Goal: Find specific page/section: Find specific page/section

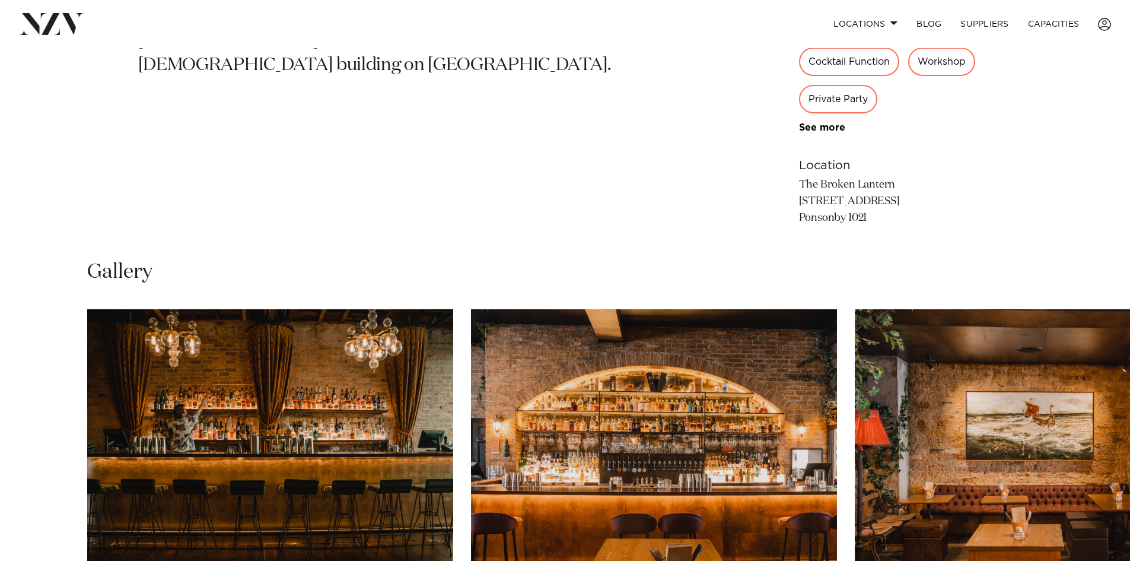
scroll to position [593, 0]
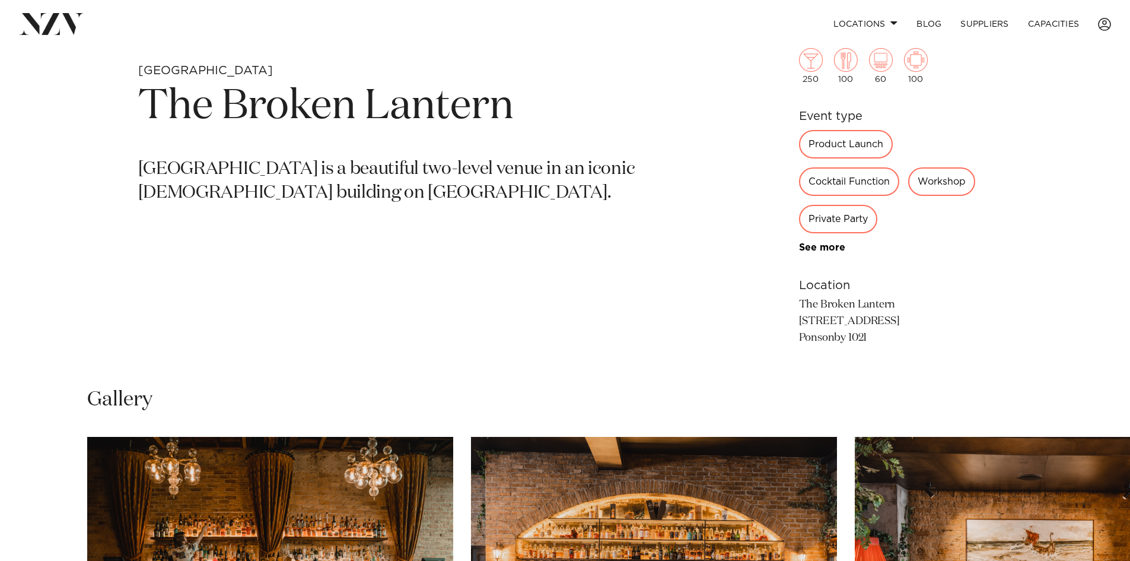
click at [835, 224] on div "Private Party" at bounding box center [838, 219] width 78 height 28
click at [838, 221] on div "Private Party" at bounding box center [838, 219] width 78 height 28
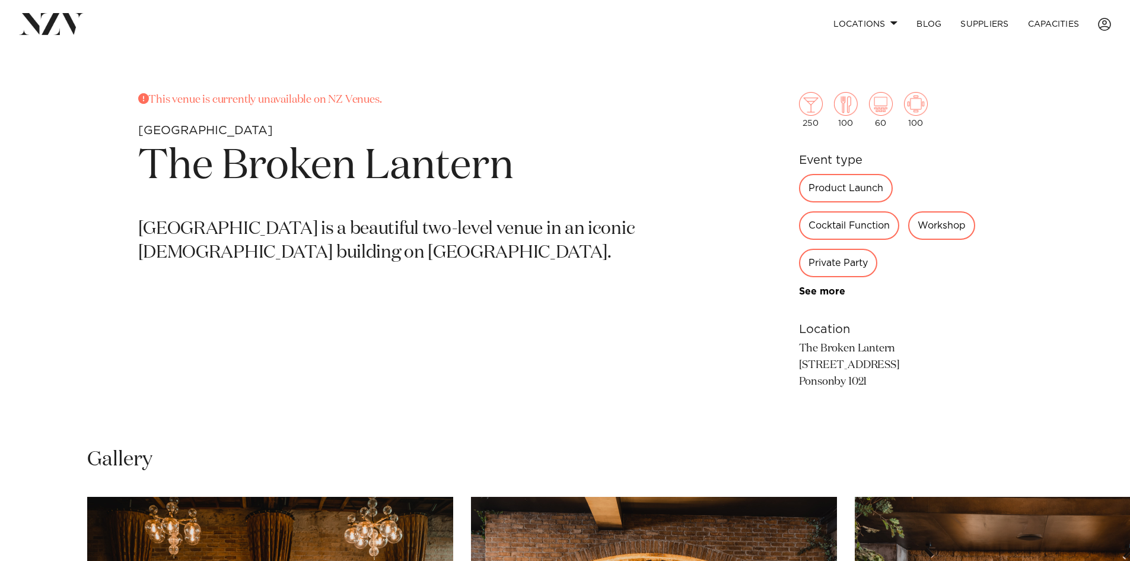
scroll to position [534, 0]
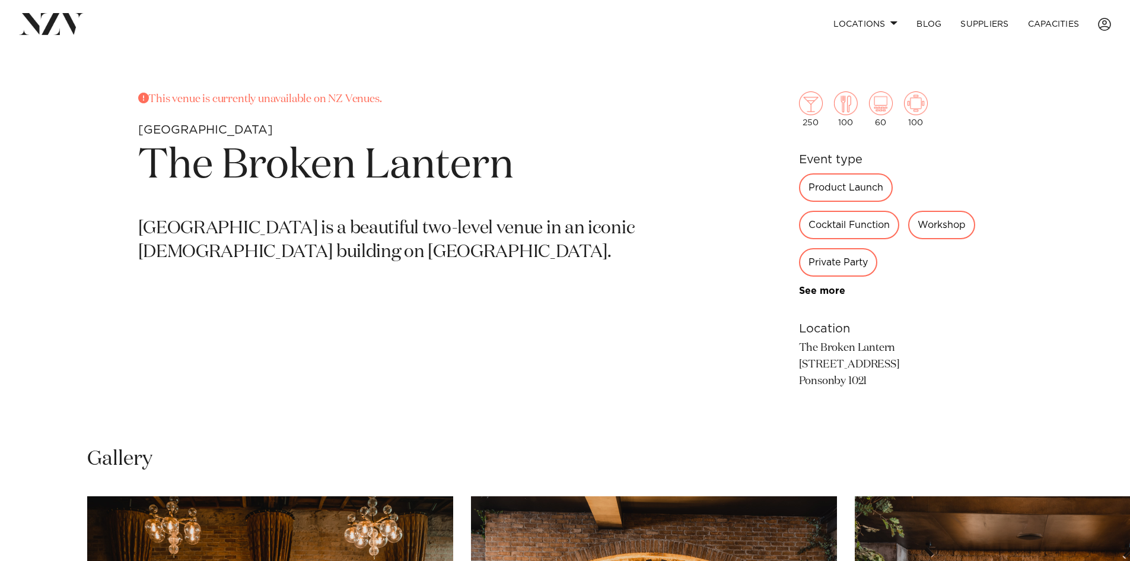
click at [843, 268] on div "Private Party" at bounding box center [838, 262] width 78 height 28
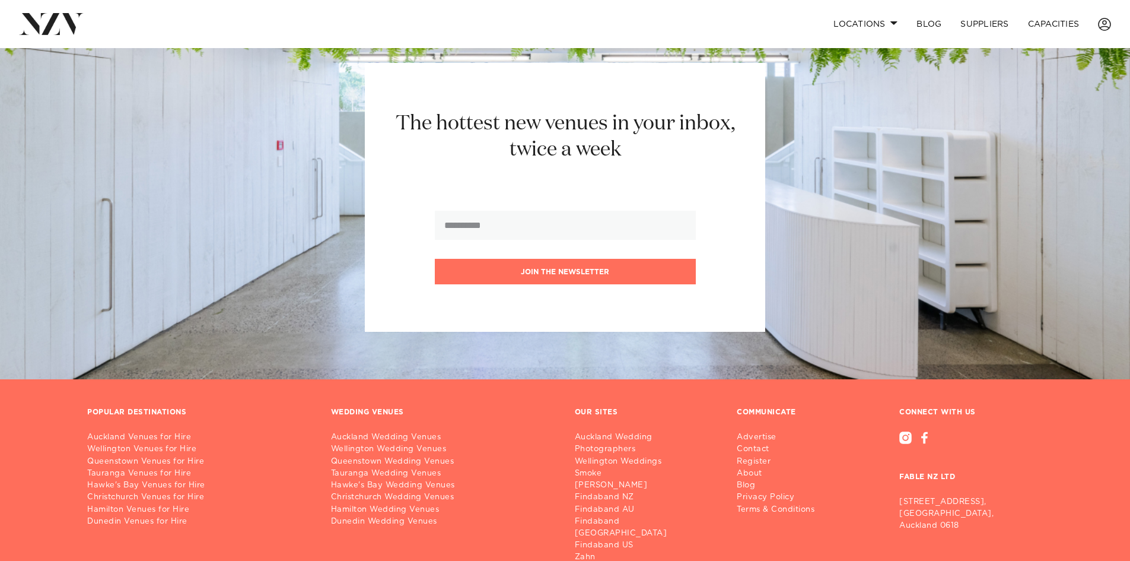
scroll to position [1507, 0]
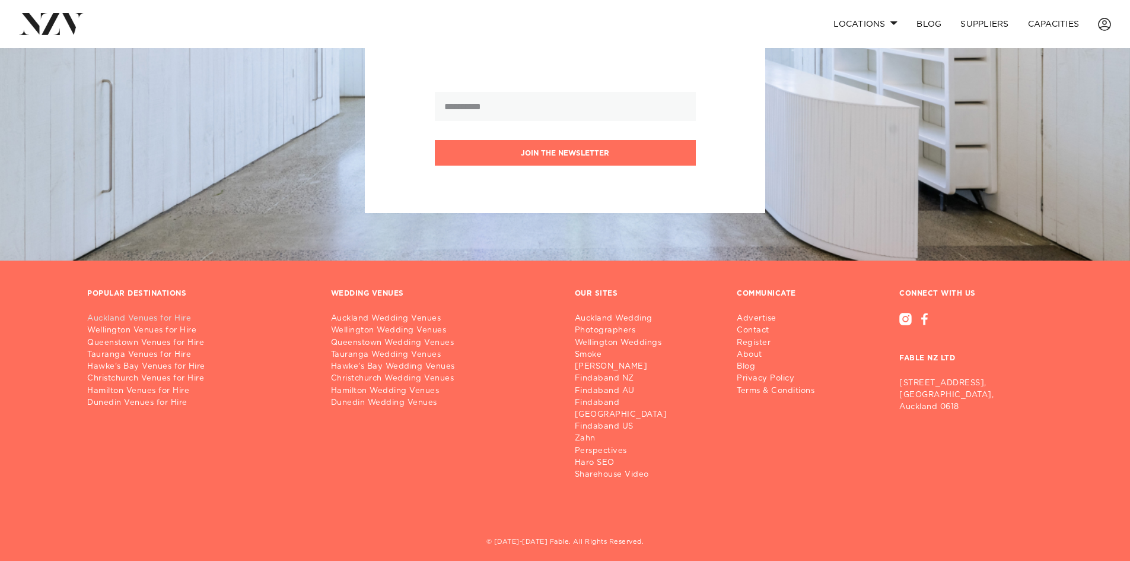
click at [125, 317] on link "Auckland Venues for Hire" at bounding box center [199, 319] width 225 height 12
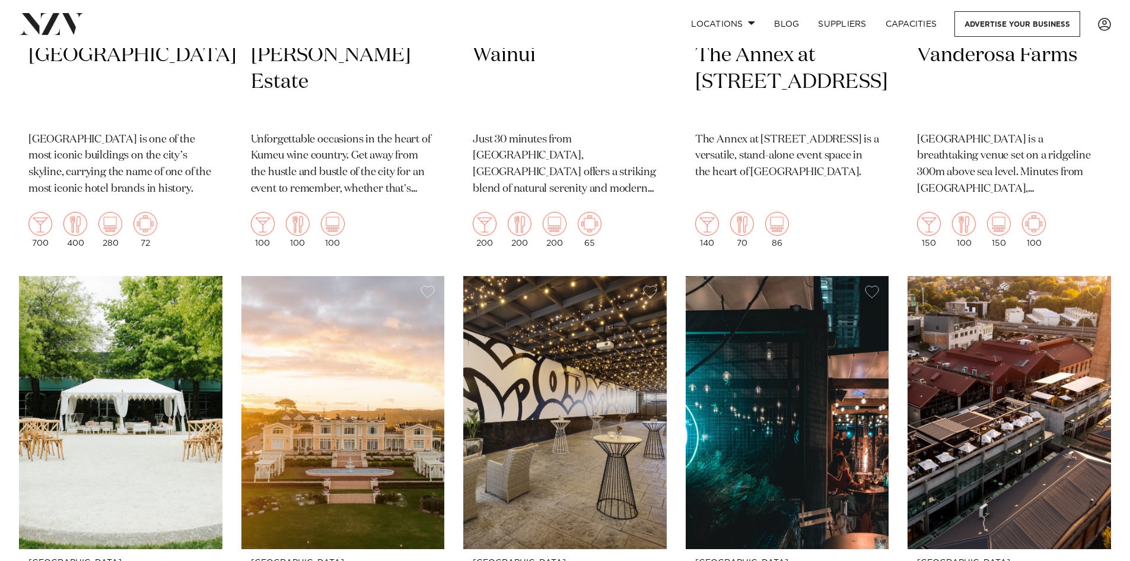
scroll to position [831, 0]
